Goal: Information Seeking & Learning: Learn about a topic

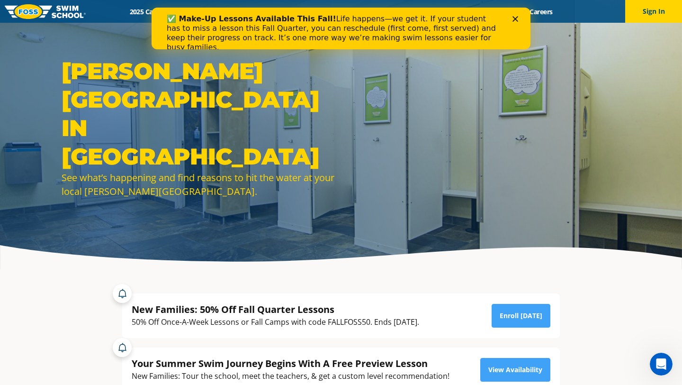
click at [516, 18] on polygon "Close" at bounding box center [516, 19] width 6 height 6
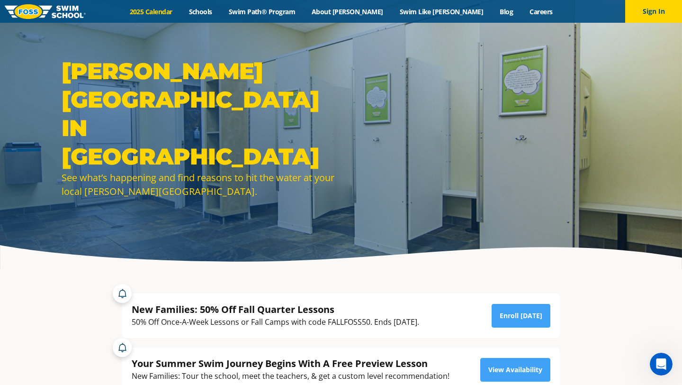
click at [180, 11] on link "2025 Calendar" at bounding box center [150, 11] width 59 height 9
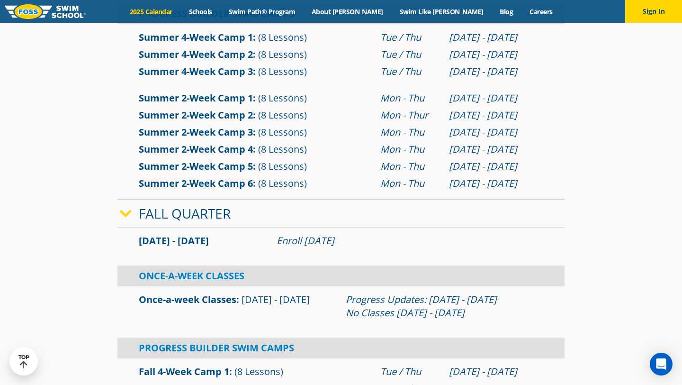
scroll to position [468, 0]
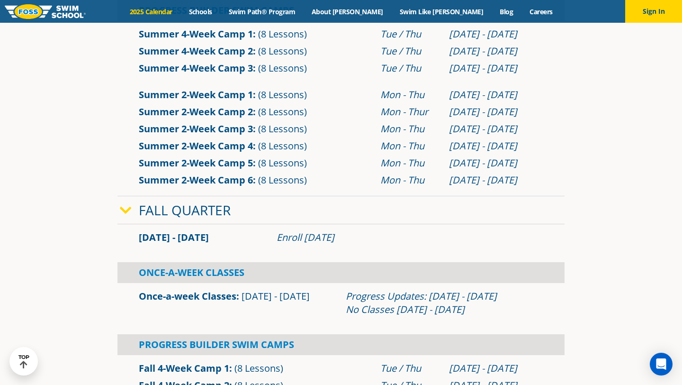
click at [126, 208] on icon at bounding box center [126, 210] width 12 height 13
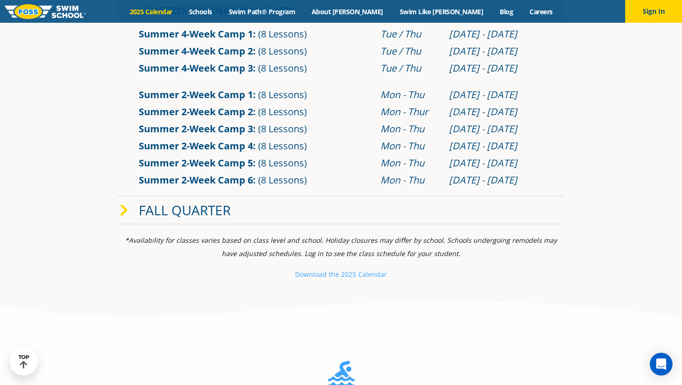
click at [126, 208] on icon at bounding box center [124, 210] width 9 height 13
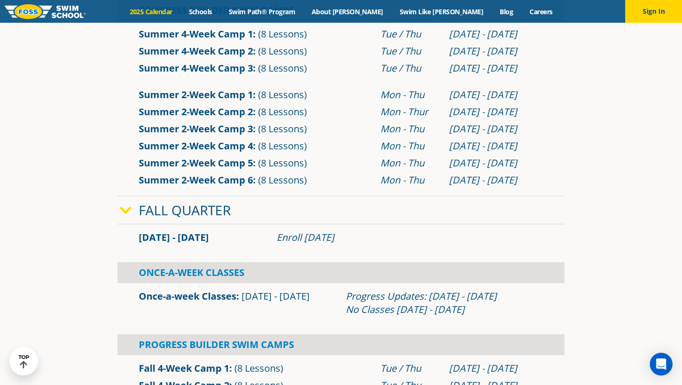
click at [125, 208] on icon at bounding box center [126, 210] width 12 height 13
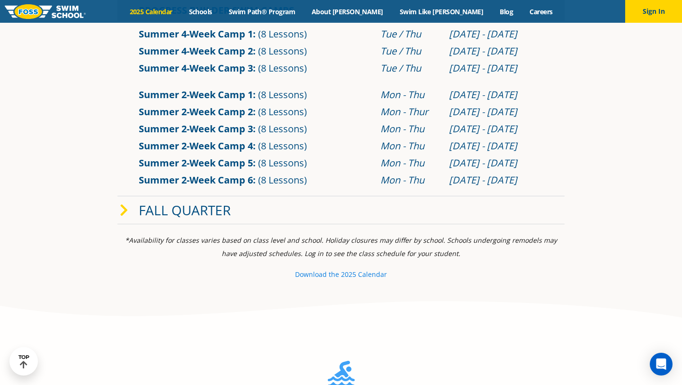
click at [342, 278] on small "e 2025 Calendar" at bounding box center [361, 274] width 52 height 9
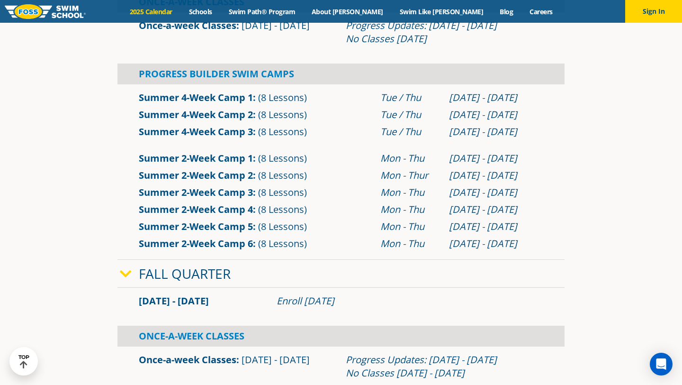
scroll to position [474, 0]
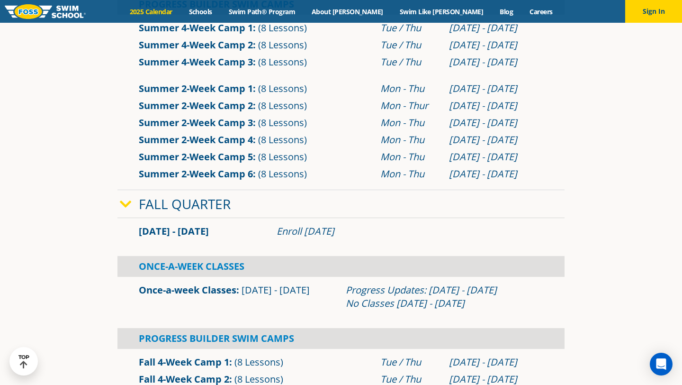
click at [174, 290] on link "Once-a-week Classes" at bounding box center [188, 289] width 98 height 13
